Goal: Communication & Community: Answer question/provide support

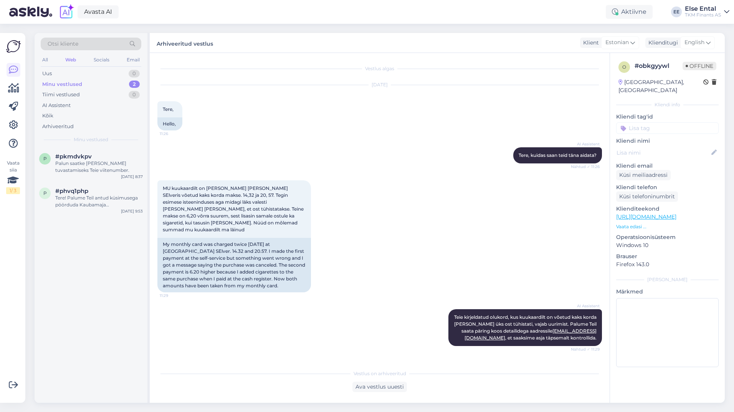
click at [63, 84] on div "Minu vestlused" at bounding box center [62, 85] width 40 height 8
click at [76, 163] on div "Palun saatke [PERSON_NAME] tuvastamiseks Teie viitenumber." at bounding box center [98, 167] width 87 height 14
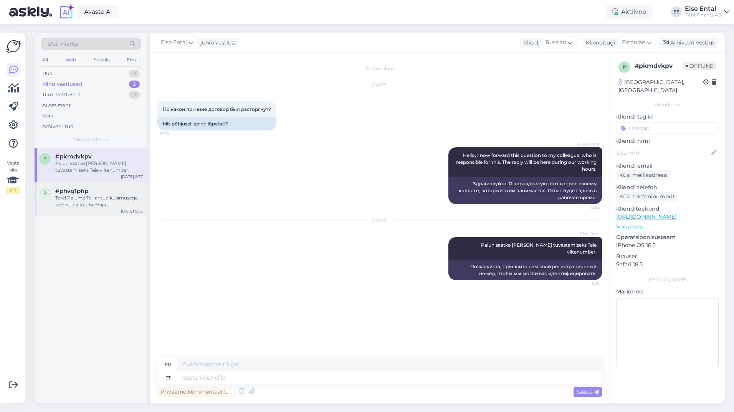
click at [82, 200] on div "Tere! Palume Teil antud küsimusega pöörduda Kaubamaja klienditeeninduse [PERSON…" at bounding box center [98, 202] width 87 height 14
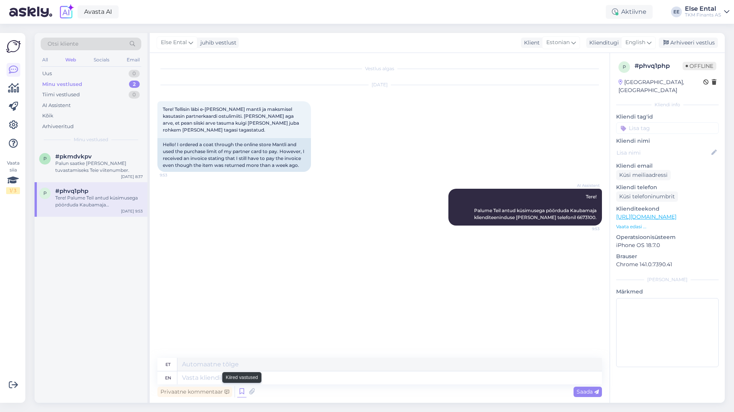
click at [239, 393] on icon at bounding box center [241, 392] width 9 height 12
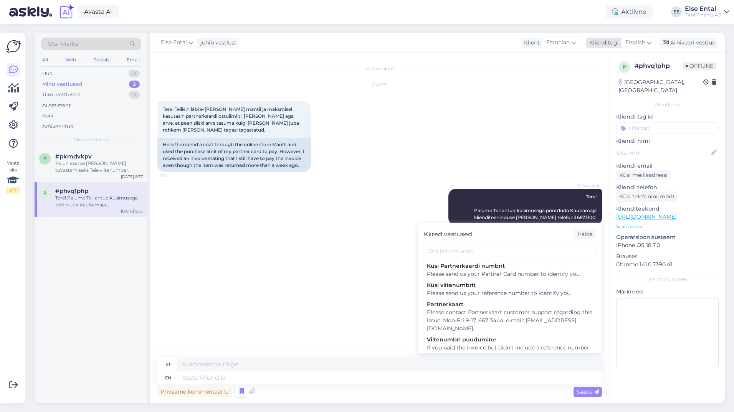
click at [643, 41] on span "English" at bounding box center [635, 42] width 20 height 8
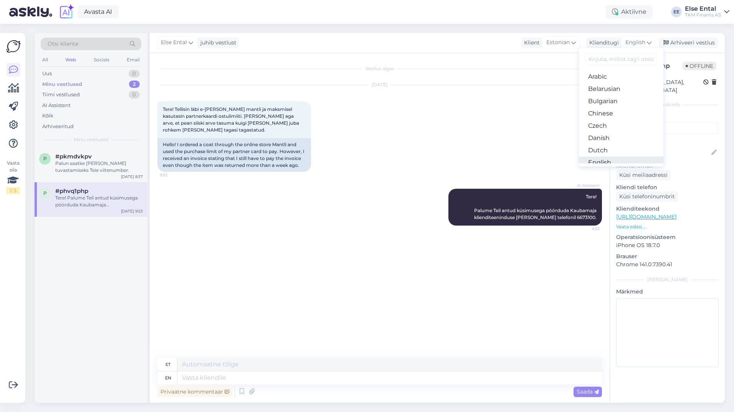
click at [607, 157] on link "English" at bounding box center [621, 163] width 84 height 12
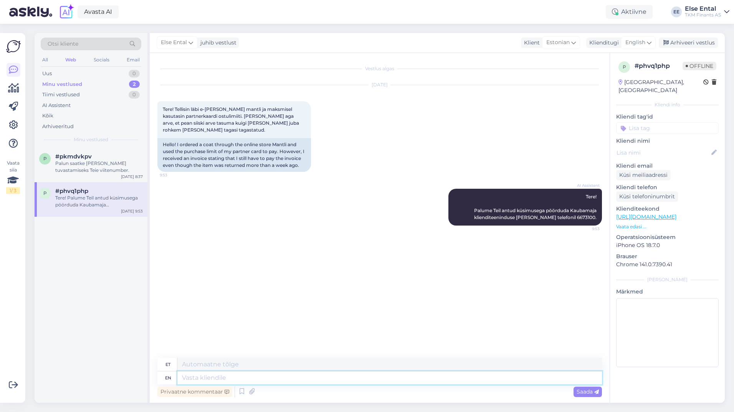
click at [250, 379] on textarea at bounding box center [389, 377] width 424 height 13
click at [243, 389] on icon at bounding box center [241, 392] width 9 height 12
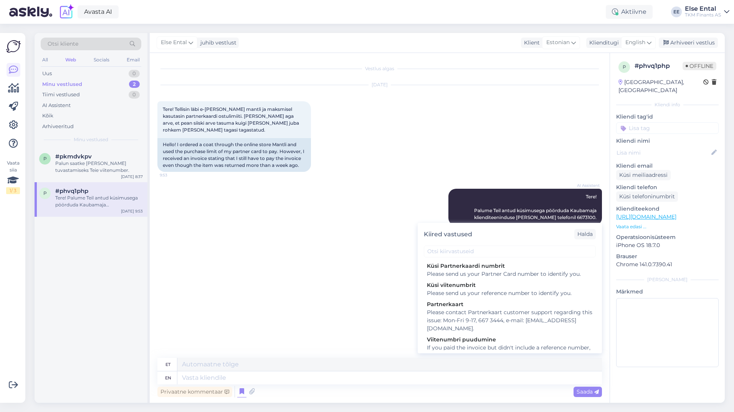
click at [297, 305] on div "Vestlus algas [DATE] Tere! Tellisin läbi e-[PERSON_NAME] mantli ja maksmisel ka…" at bounding box center [382, 206] width 451 height 290
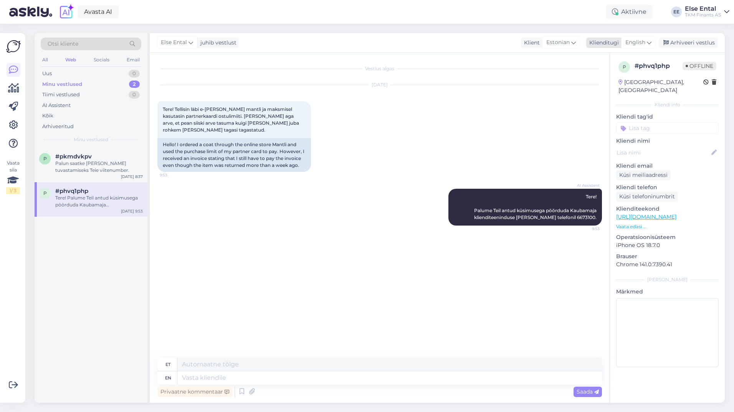
click at [642, 42] on span "English" at bounding box center [635, 42] width 20 height 8
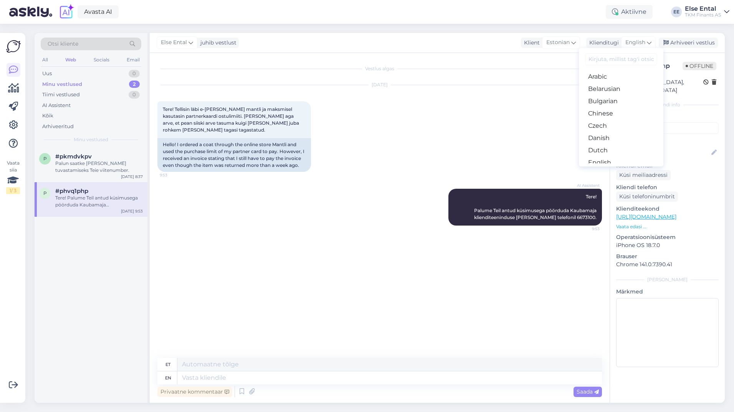
click at [604, 169] on link "Estonian" at bounding box center [621, 175] width 84 height 12
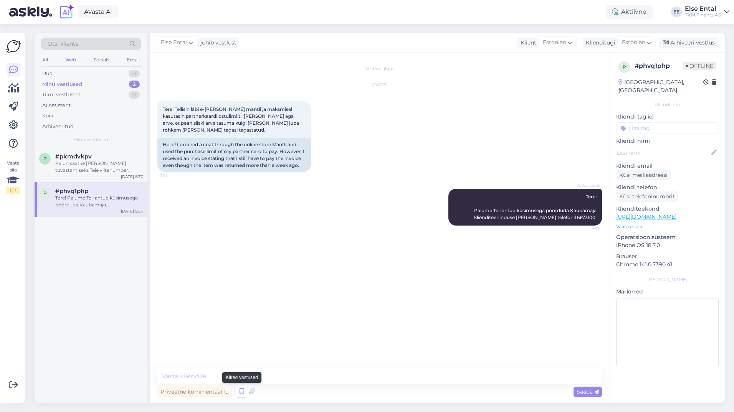
click at [239, 388] on icon at bounding box center [241, 392] width 9 height 12
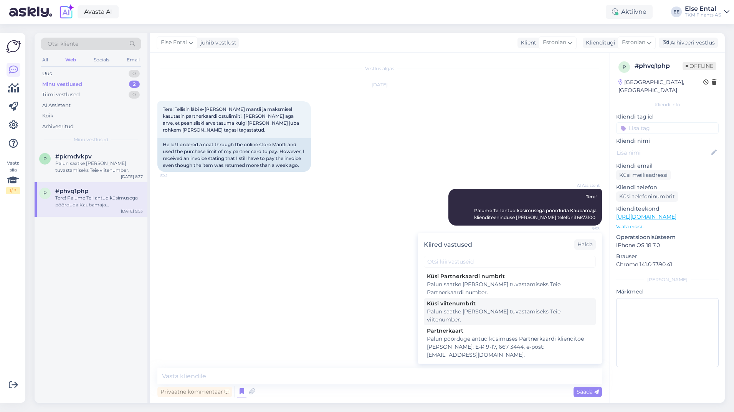
click at [468, 309] on div "Palun saatke [PERSON_NAME] tuvastamiseks Teie viitenumber." at bounding box center [510, 316] width 166 height 16
type textarea "Palun saatke [PERSON_NAME] tuvastamiseks Teie viitenumber."
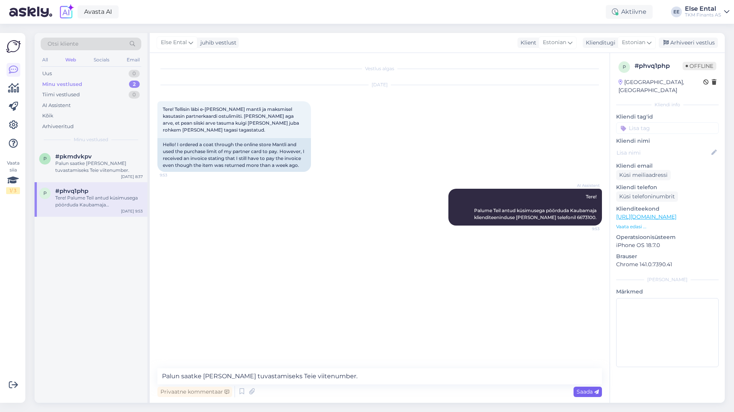
click at [597, 396] on div "Saada" at bounding box center [587, 392] width 28 height 10
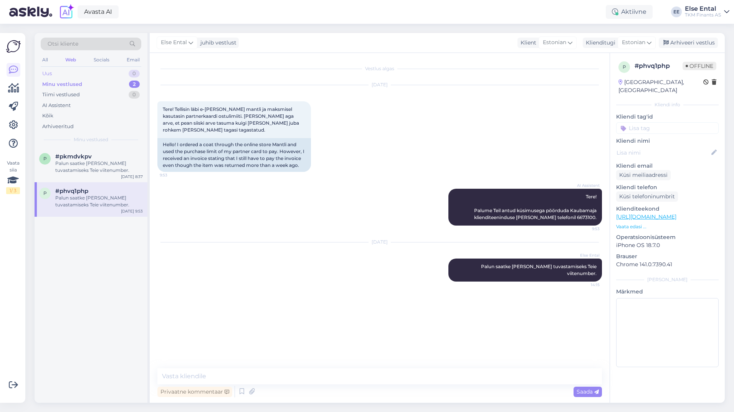
click at [62, 78] on div "Uus 0" at bounding box center [91, 73] width 101 height 11
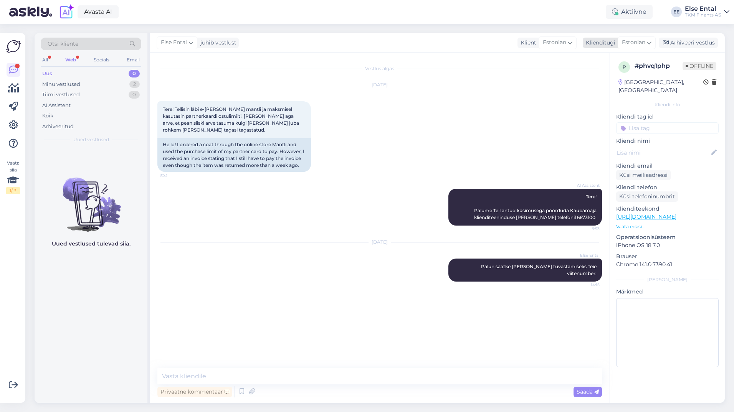
click at [638, 49] on div "Else Ental juhib vestlust Klient Estonian Klienditugi Estonian Arabic Belarusia…" at bounding box center [437, 43] width 575 height 20
click at [638, 45] on span "Estonian" at bounding box center [633, 42] width 23 height 8
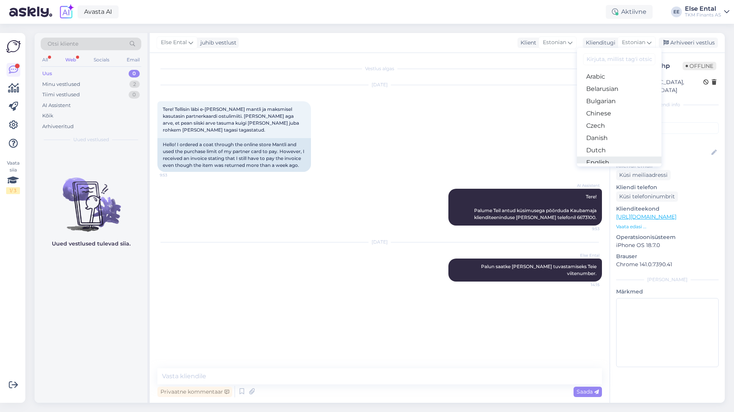
click at [604, 157] on link "English" at bounding box center [619, 163] width 84 height 12
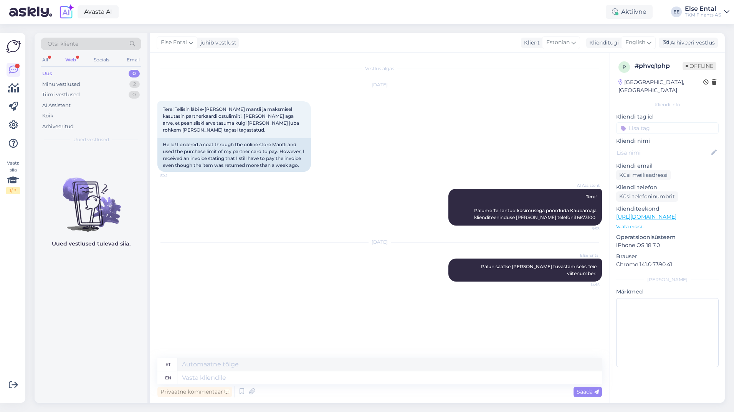
click at [72, 63] on div "Web" at bounding box center [71, 60] width 14 height 10
click at [56, 107] on div "AI Assistent" at bounding box center [56, 106] width 28 height 8
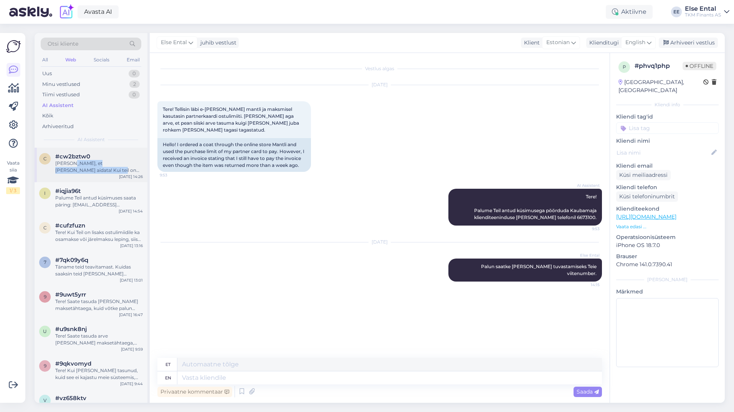
click at [76, 167] on div "[PERSON_NAME], et [PERSON_NAME] aidata! Kui teil on veel küsimusi, andke julgel…" at bounding box center [98, 167] width 87 height 14
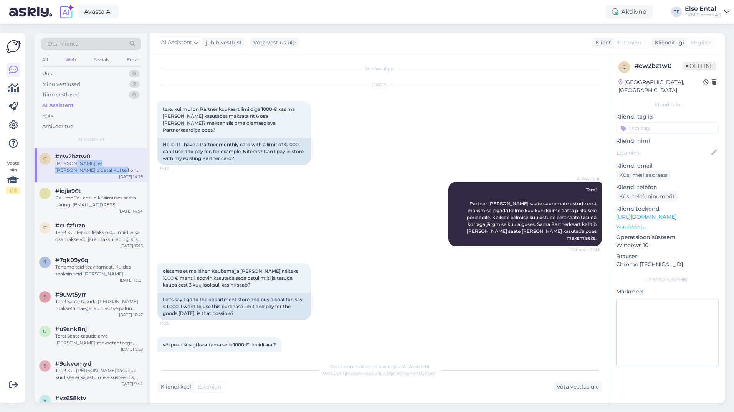
scroll to position [162, 0]
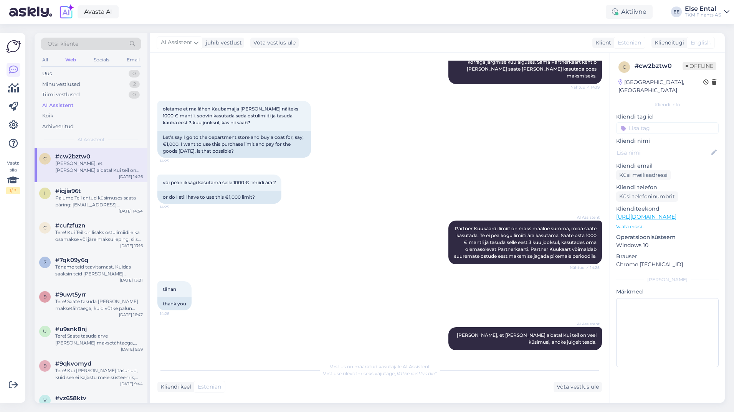
click at [383, 212] on div "AI Assistent Partner Kuukaardi limiit on maksimaalne summa, mida saate kasutada…" at bounding box center [379, 242] width 444 height 61
click at [68, 79] on div "Minu vestlused 2" at bounding box center [91, 84] width 101 height 11
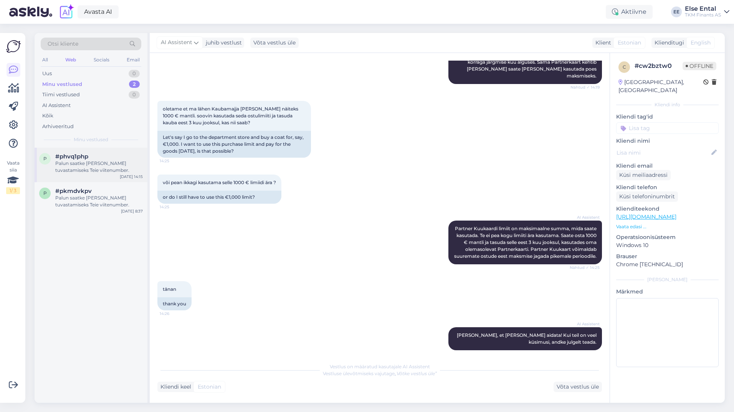
click at [85, 153] on div "p #phvq1php Palun saatke [PERSON_NAME] tuvastamiseks Teie viitenumber. [DATE] 1…" at bounding box center [91, 165] width 113 height 35
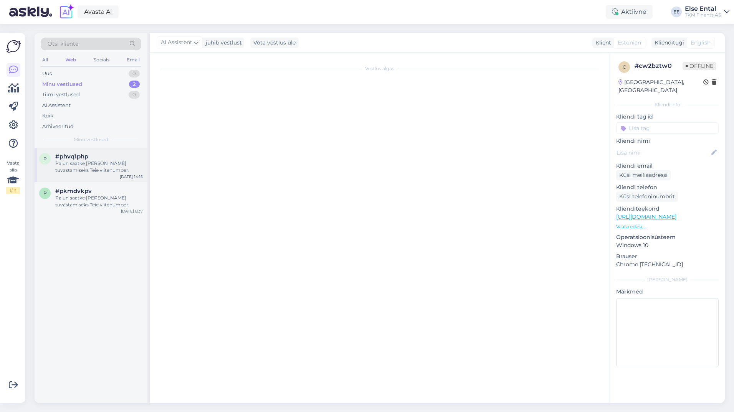
scroll to position [0, 0]
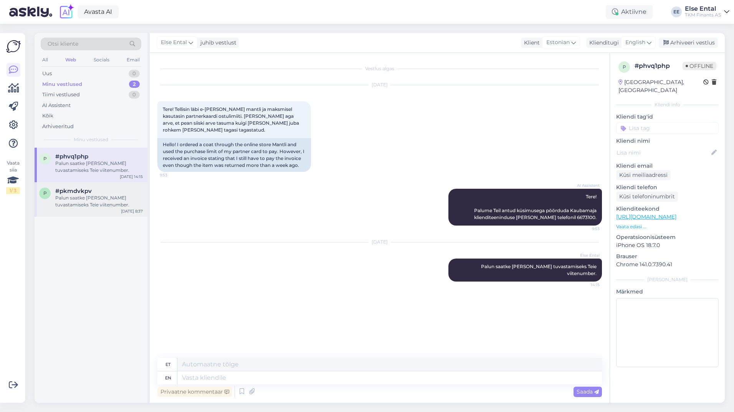
click at [66, 188] on div "p #pkmdvkpv Palun saatke [PERSON_NAME] tuvastamiseks Teie viitenumber. [DATE] 8…" at bounding box center [91, 199] width 113 height 35
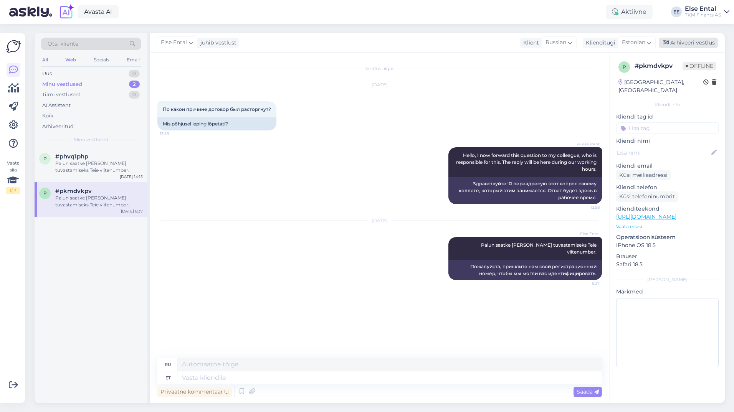
click at [681, 41] on div "Arhiveeri vestlus" at bounding box center [687, 43] width 59 height 10
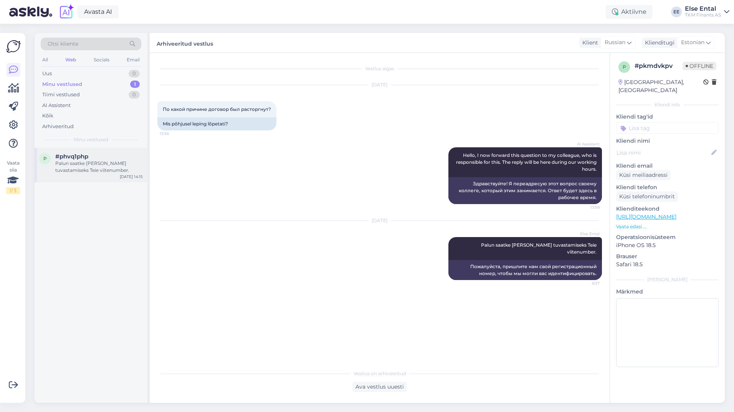
click at [87, 162] on div "Palun saatke [PERSON_NAME] tuvastamiseks Teie viitenumber." at bounding box center [98, 167] width 87 height 14
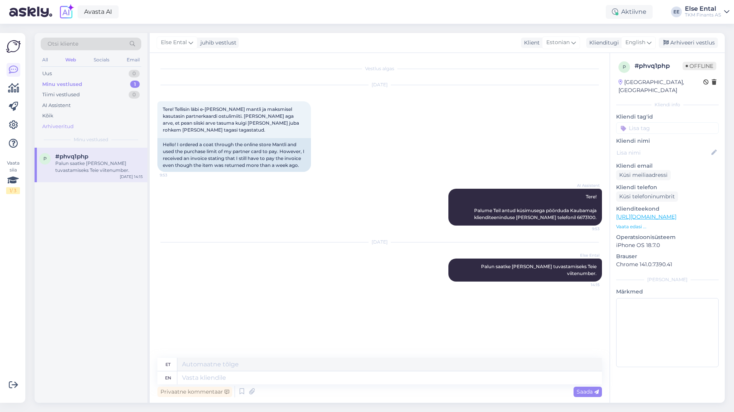
click at [54, 128] on div "Arhiveeritud" at bounding box center [57, 127] width 31 height 8
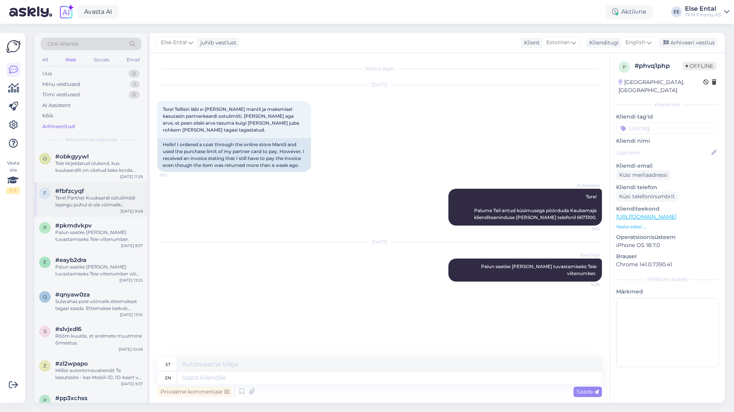
click at [101, 208] on div "f #fbfzcyqf Tere! Partner Kuukaardi ostulimiidi lepingu puhul ei ole võimalik i…" at bounding box center [91, 199] width 113 height 35
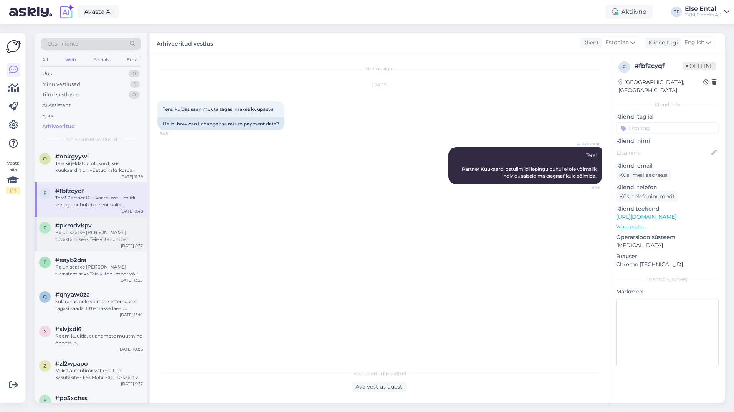
click at [98, 234] on div "Palun saatke [PERSON_NAME] tuvastamiseks Teie viitenumber." at bounding box center [98, 236] width 87 height 14
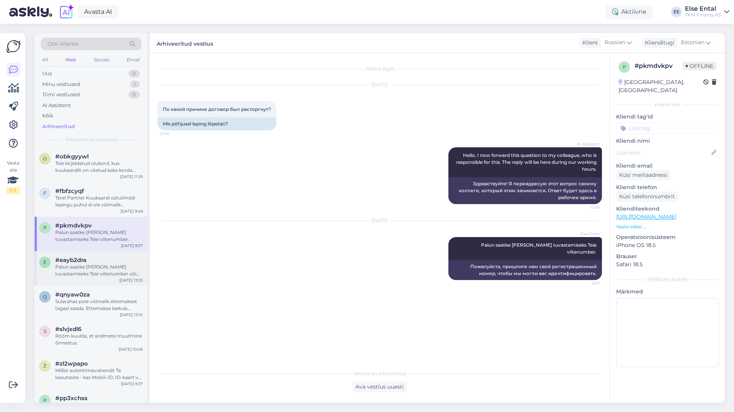
click at [89, 267] on div "Palun saatke [PERSON_NAME] tuvastamiseks Teie viitenumber või Partnerkaardi num…" at bounding box center [98, 271] width 87 height 14
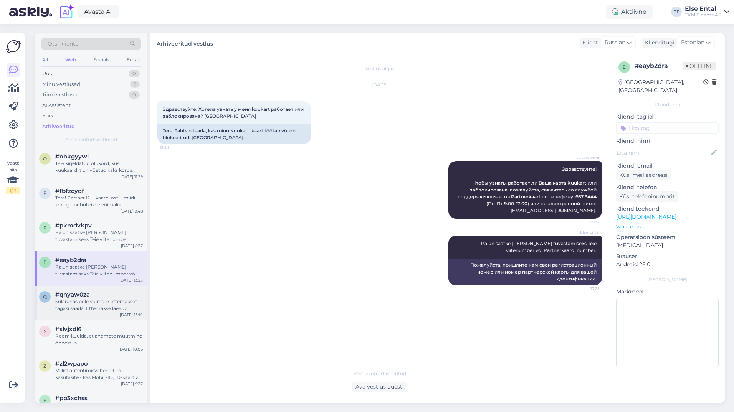
click at [92, 299] on div "Sularahas pole võimalik ettemakset tagasi saada. Ettemakse laekub kontole, mill…" at bounding box center [98, 305] width 87 height 14
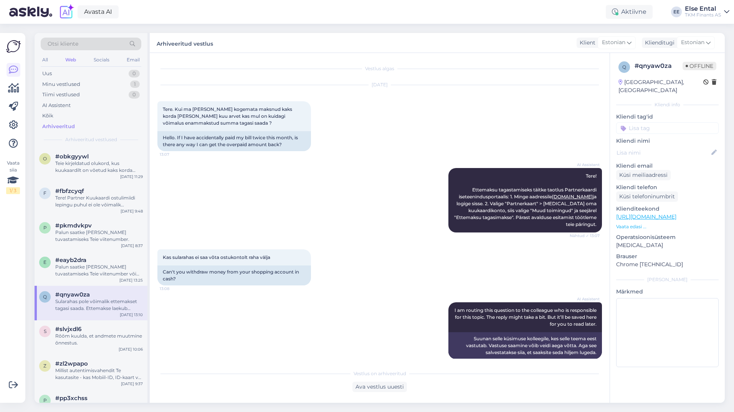
scroll to position [49, 0]
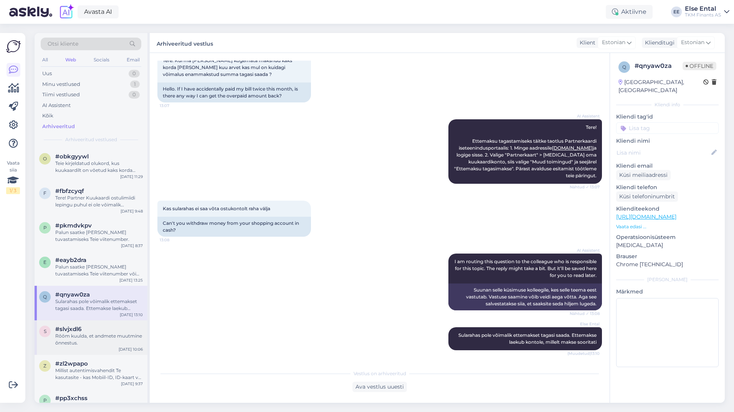
click at [111, 334] on div "Rõõm kuulda, et andmete muutmine õnnestus." at bounding box center [98, 340] width 87 height 14
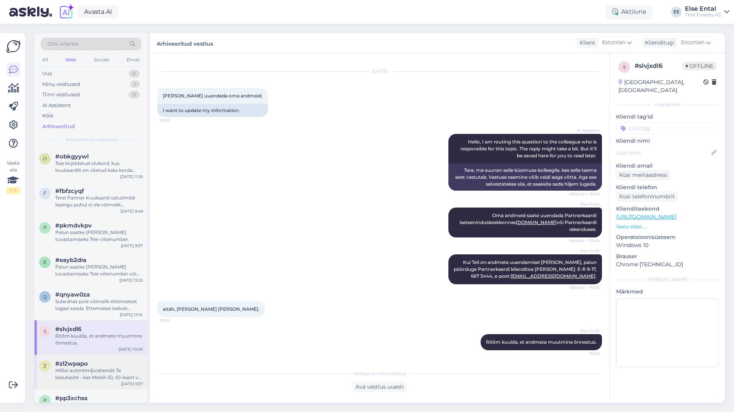
click at [92, 369] on div "Millist autentimisvahendit Te kasutasite - kas Mobiil-ID, ID-kaart või Smart-ID?" at bounding box center [98, 374] width 87 height 14
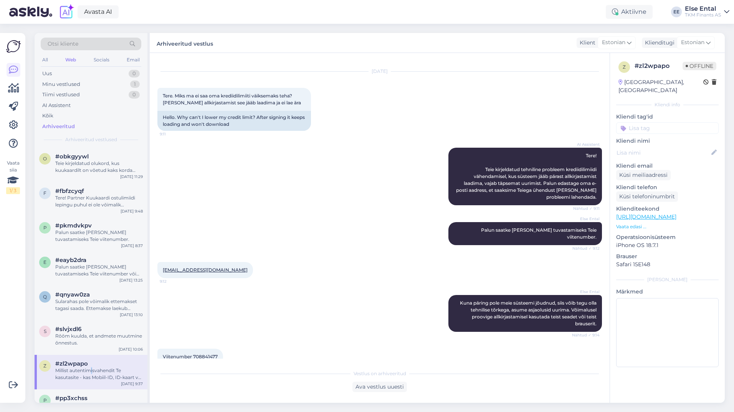
scroll to position [148, 0]
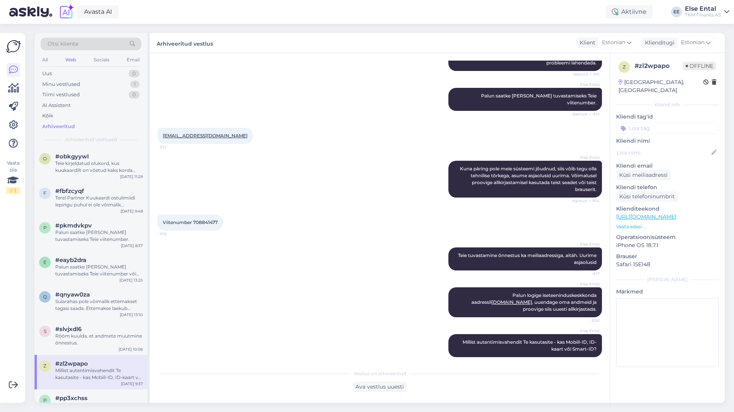
click at [361, 294] on div "Else Ental Palun logige iseteeninduskeskkonda aadressil [DOMAIN_NAME] , uuendag…" at bounding box center [379, 302] width 444 height 47
click at [379, 392] on div "Ava vestlus uuesti" at bounding box center [379, 387] width 54 height 10
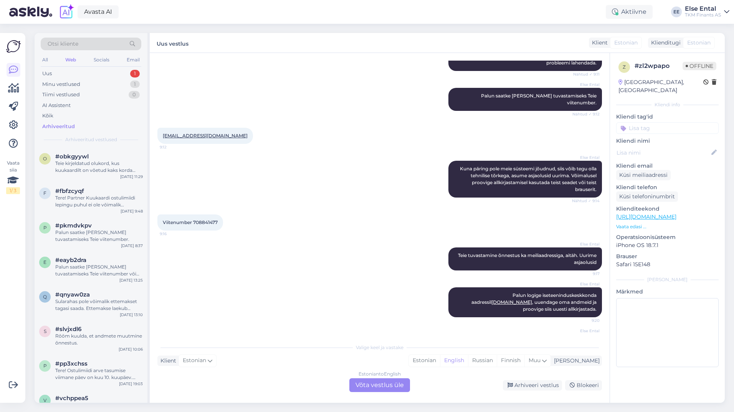
click at [380, 385] on div "Estonian to English Võta vestlus üle" at bounding box center [379, 385] width 61 height 14
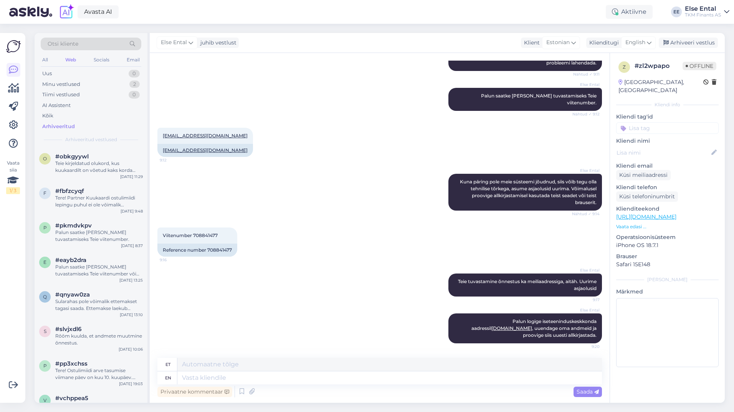
scroll to position [181, 0]
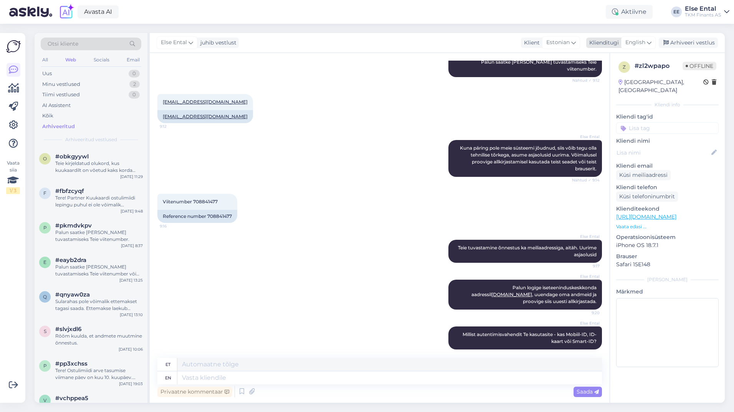
click at [635, 40] on span "English" at bounding box center [635, 42] width 20 height 8
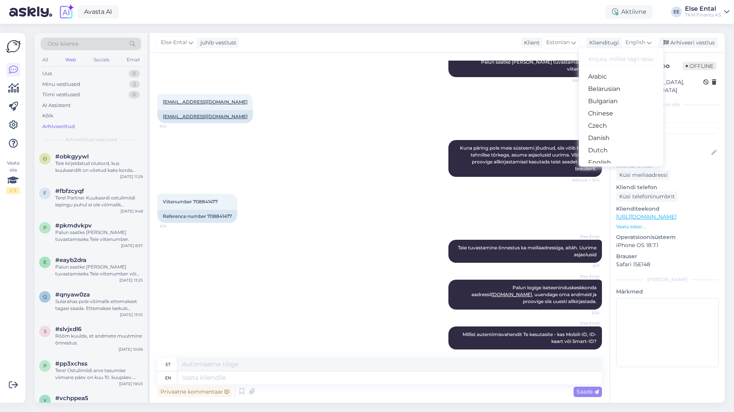
click at [604, 169] on link "Estonian" at bounding box center [621, 175] width 84 height 12
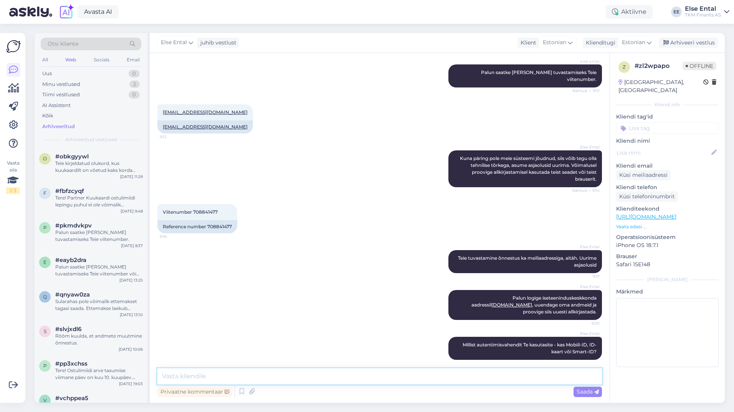
click at [344, 377] on textarea at bounding box center [379, 376] width 444 height 16
click at [202, 375] on textarea at bounding box center [379, 376] width 444 height 16
click at [298, 370] on textarea at bounding box center [379, 376] width 444 height 16
click at [292, 377] on textarea "Näeme, et krediidisumma muutmine pole endiselt" at bounding box center [379, 376] width 444 height 16
click at [366, 377] on textarea "Näeme, et krediidisumma muutmine pole kahjuks endiselt" at bounding box center [379, 376] width 444 height 16
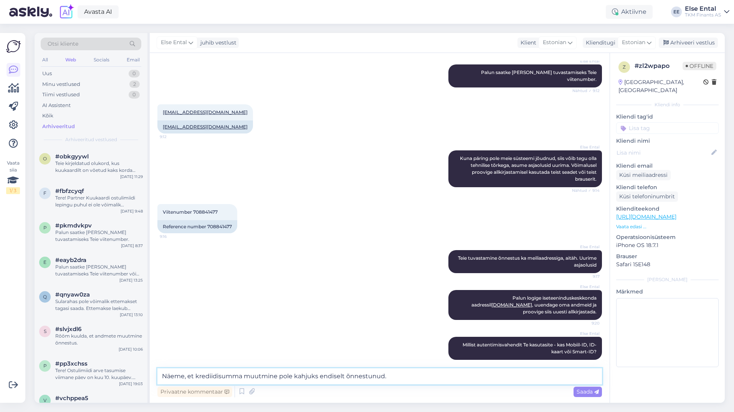
click at [403, 377] on textarea "Näeme, et krediidisumma muutmine pole kahjuks endiselt õnnestunud." at bounding box center [379, 376] width 444 height 16
click at [404, 378] on textarea "Näeme, et krediidisumma muutmine pole kahjuks endiselt õnnestunud." at bounding box center [379, 376] width 444 height 16
click at [193, 376] on textarea "Näeme, et krediidisumma muutmine pole kahjuks endiselt õnnestunud." at bounding box center [379, 376] width 444 height 16
click at [406, 376] on textarea "Näeme, et krediidisumma muutmine pole kahjuks endiselt õnnestunud." at bounding box center [379, 376] width 444 height 16
click at [399, 381] on textarea "Näeme, et krediidisumma muutmine pole kahjuks endiselt õnnestunud." at bounding box center [379, 376] width 444 height 16
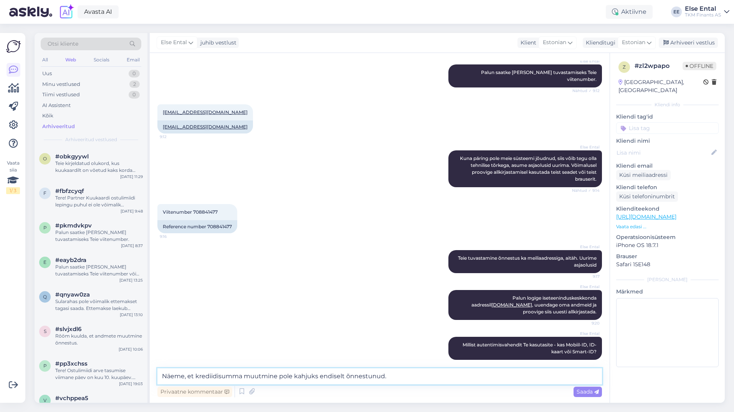
click at [400, 371] on textarea "Näeme, et krediidisumma muutmine pole kahjuks endiselt õnnestunud." at bounding box center [379, 376] width 444 height 16
click at [399, 375] on textarea "Näeme, et krediidisumma muutmine pole kahjuks endiselt õnnestunud." at bounding box center [379, 376] width 444 height 16
click at [195, 376] on textarea "Näeme, et krediidisumma muutmine pole kahjuks endiselt õnnestunud." at bounding box center [379, 376] width 444 height 16
click at [423, 371] on textarea "Näeme, et krediidisumma muutmine pole kahjuks endiselt õnnestunud." at bounding box center [379, 376] width 444 height 16
click at [566, 376] on textarea "Näeme, et krediidisumma muutmine pole kahjuks endiselt õnnestunud. Kui võimalik…" at bounding box center [379, 376] width 444 height 16
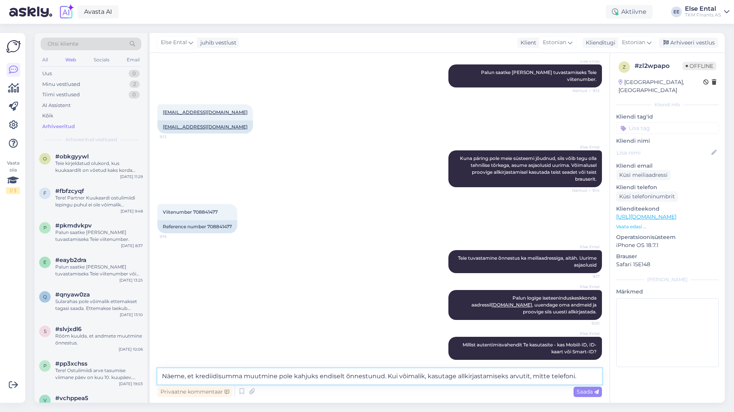
click at [590, 379] on textarea "Näeme, et krediidisumma muutmine pole kahjuks endiselt õnnestunud. Kui võimalik…" at bounding box center [379, 376] width 444 height 16
click at [592, 379] on textarea "Näeme, et krediidisumma muutmine pole kahjuks endiselt õnnestunud. Kui võimalik…" at bounding box center [379, 376] width 444 height 16
click at [584, 372] on textarea "Näeme, et krediidisumma muutmine pole kahjuks endiselt õnnestunud. Kui võimalik…" at bounding box center [379, 376] width 444 height 16
type textarea "Näeme, et krediidisumma muutmine pole kahjuks endiselt õnnestunud. Kui võimalik…"
click at [588, 396] on div "Saada" at bounding box center [587, 392] width 28 height 10
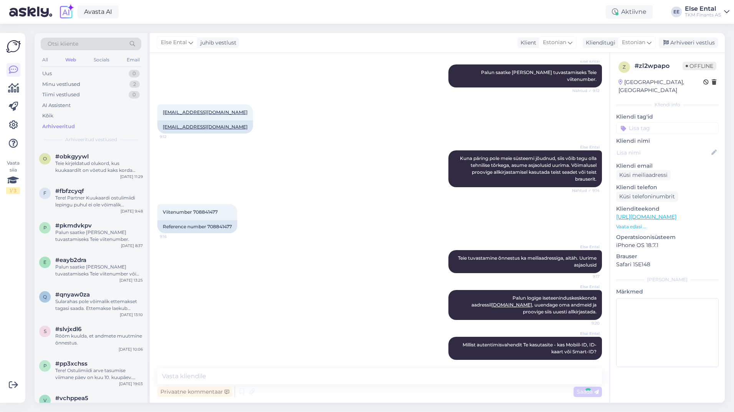
scroll to position [234, 0]
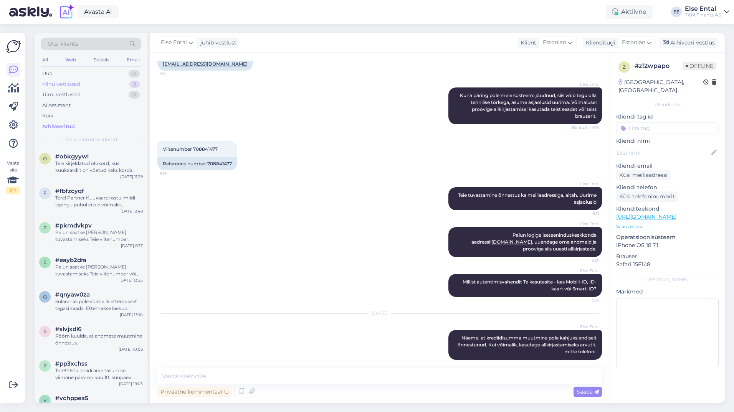
click at [55, 89] on div "Minu vestlused 2" at bounding box center [91, 84] width 101 height 11
